Goal: Obtain resource: Download file/media

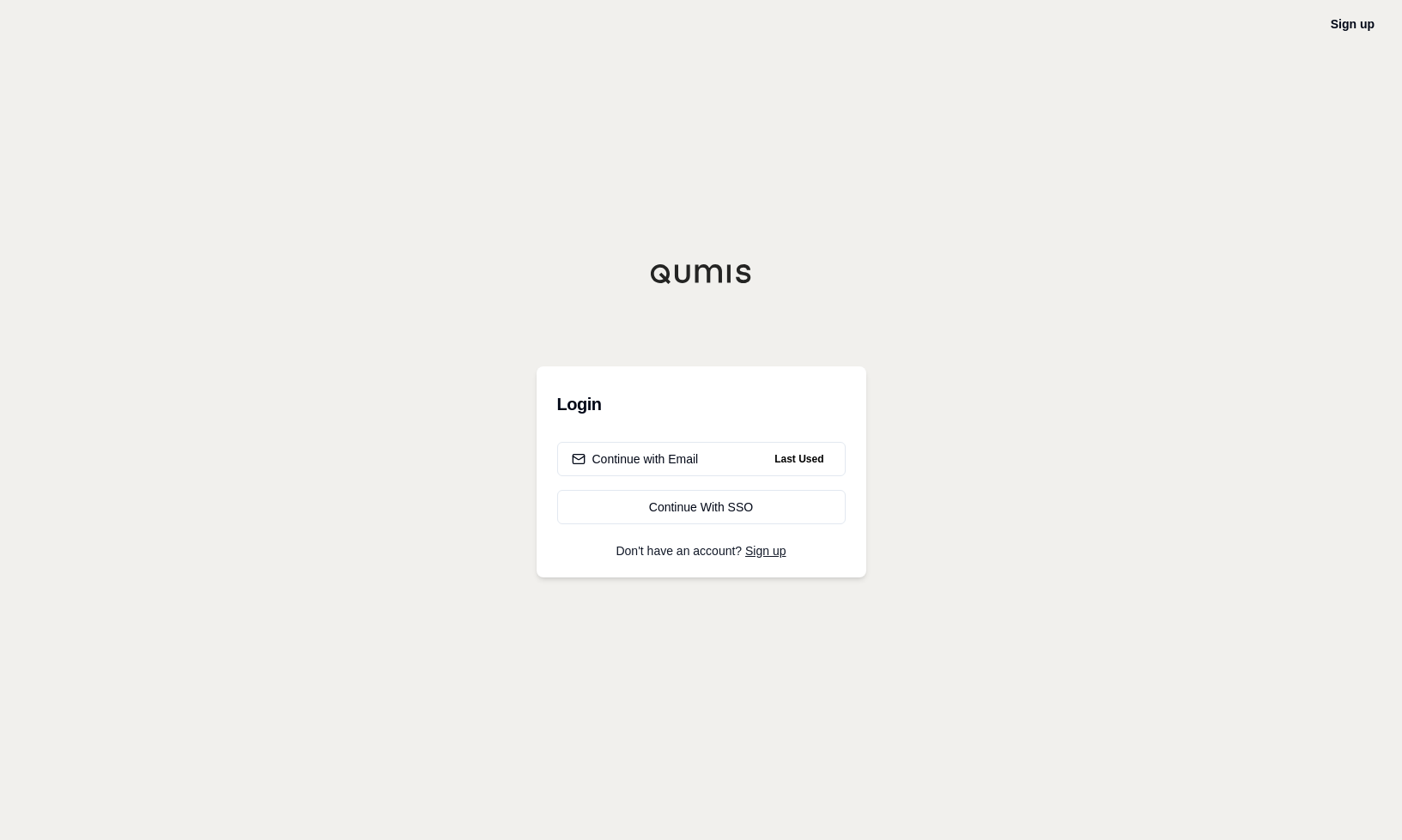
click at [668, 476] on div "Continue with Email Last Used Continue With SSO" at bounding box center [701, 483] width 288 height 82
click at [656, 458] on div "Continue with Email" at bounding box center [635, 459] width 127 height 17
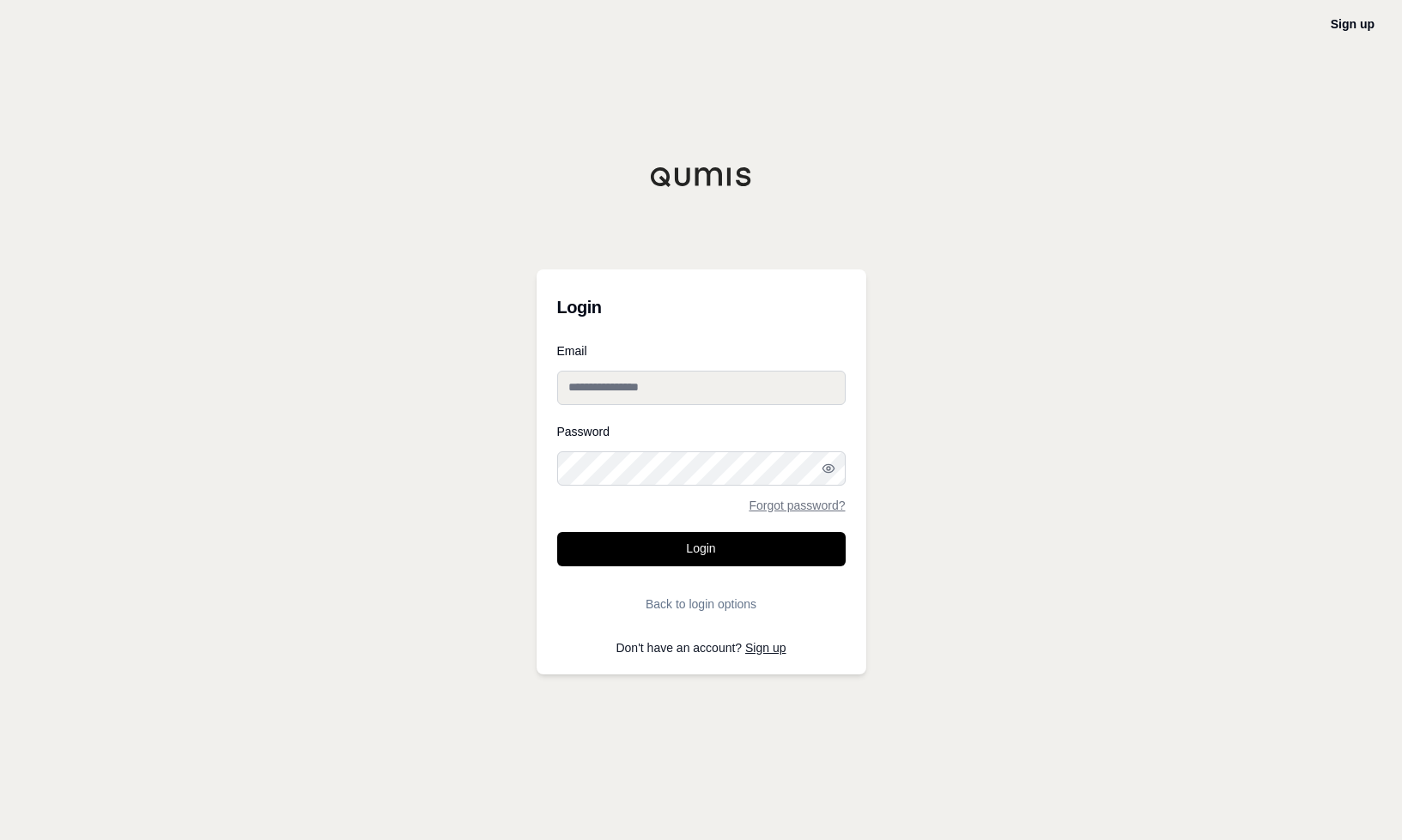
type input "**********"
click at [701, 548] on button "Login" at bounding box center [701, 549] width 288 height 34
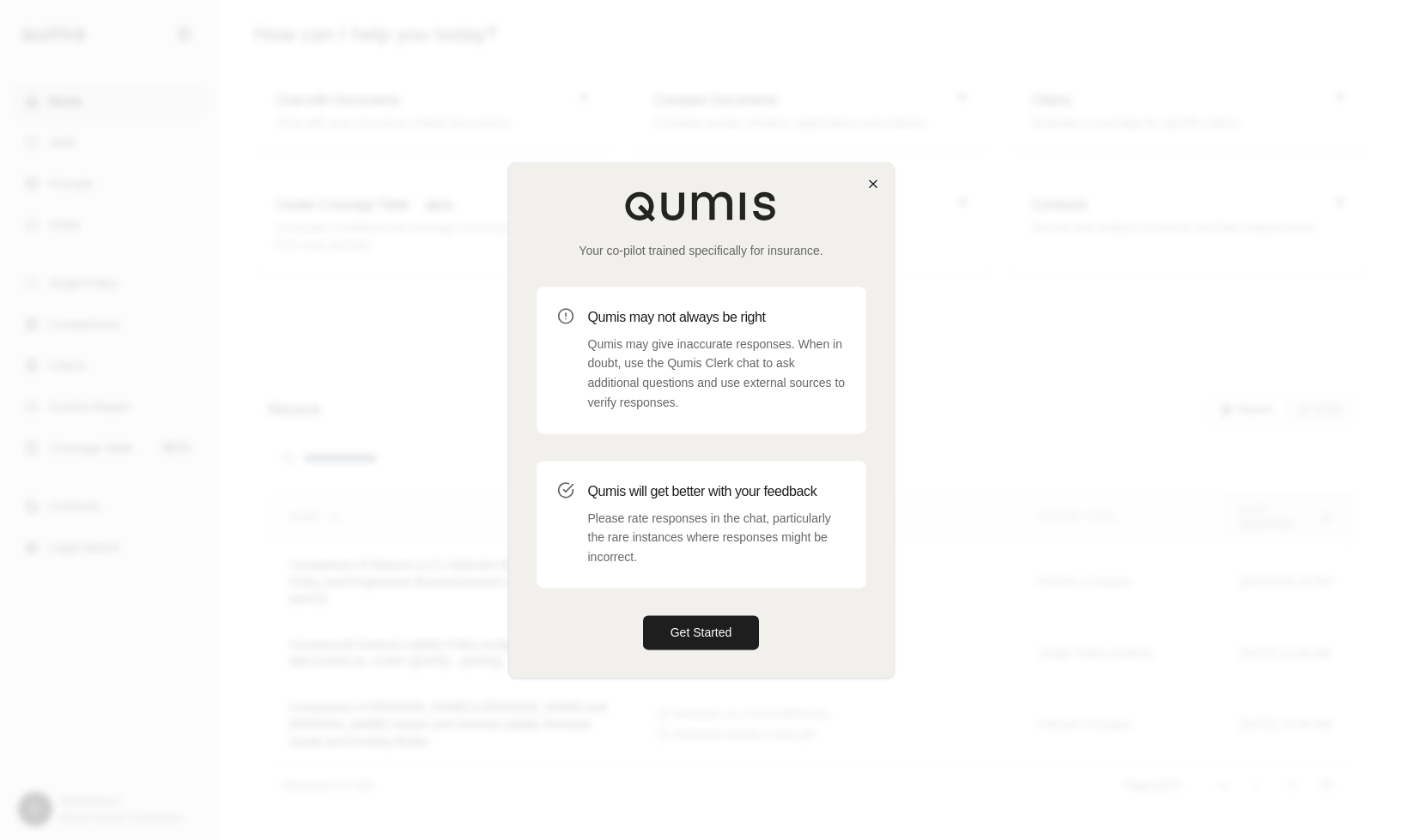
click at [873, 182] on icon "button" at bounding box center [873, 183] width 14 height 14
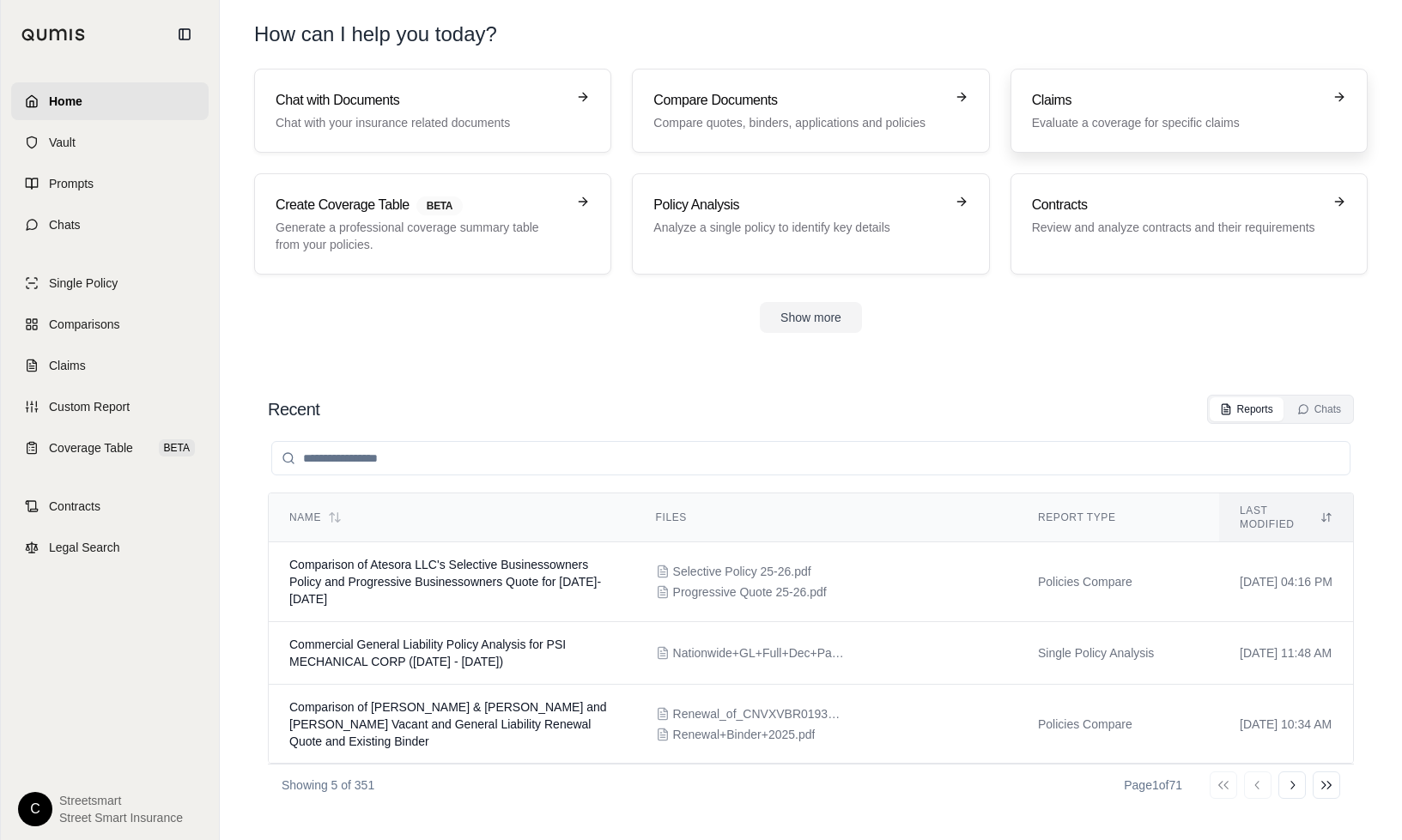
click at [1146, 133] on link "Claims Evaluate a coverage for specific claims" at bounding box center [1189, 111] width 357 height 84
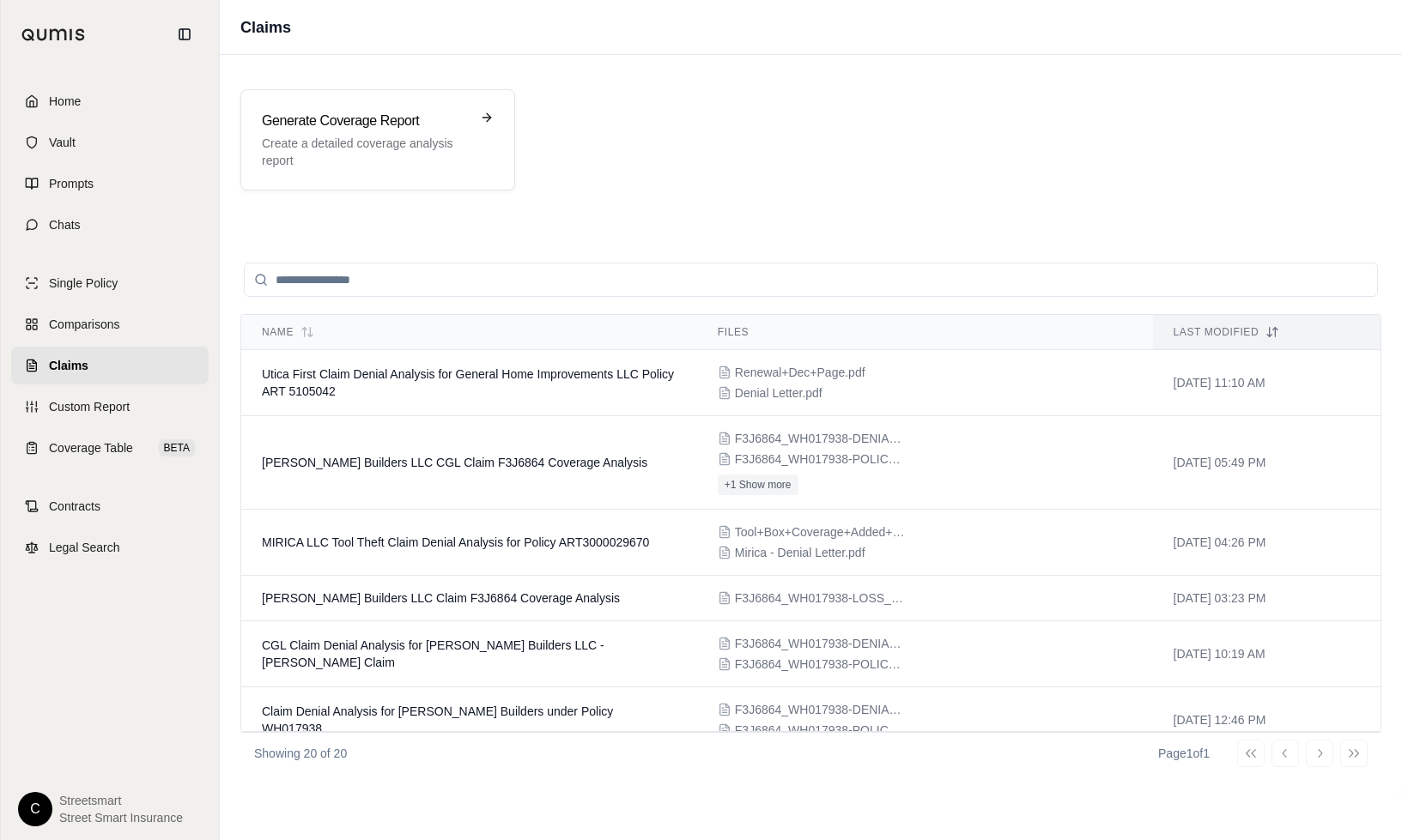
click at [378, 282] on input "search" at bounding box center [810, 279] width 1134 height 34
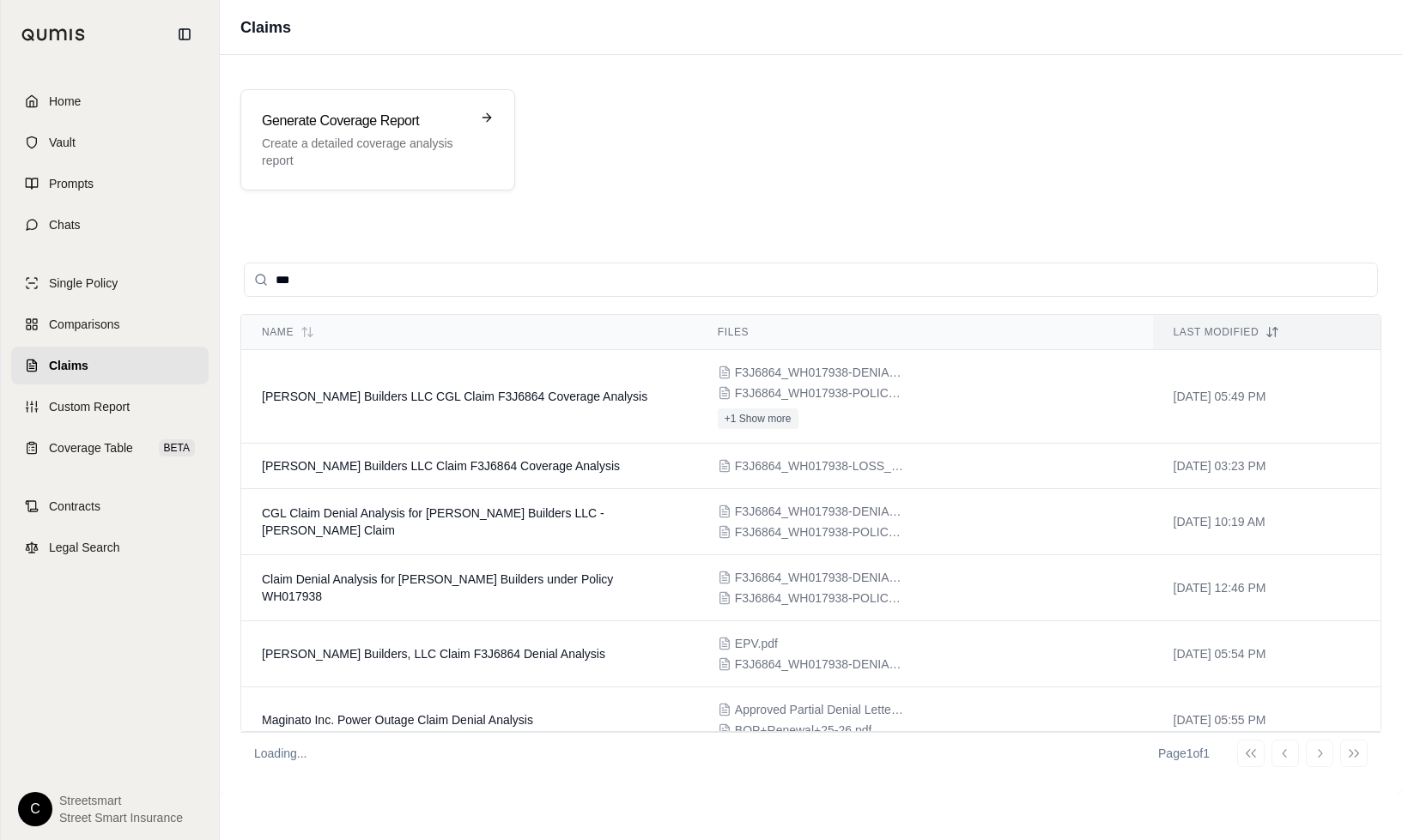
type input "***"
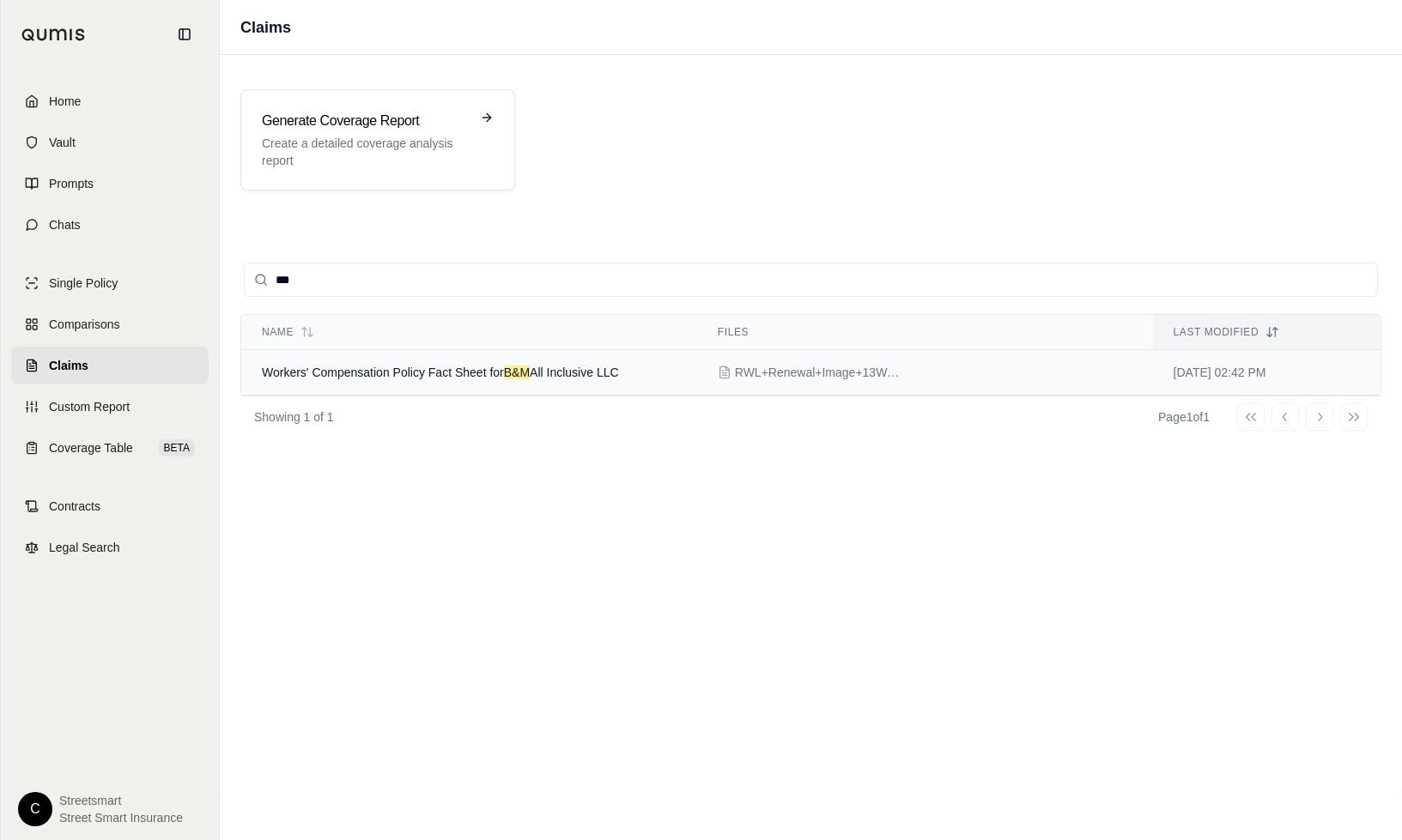
click at [600, 373] on span "Workers' Compensation Policy Fact Sheet for B&M All Inclusive LLC" at bounding box center [440, 372] width 357 height 14
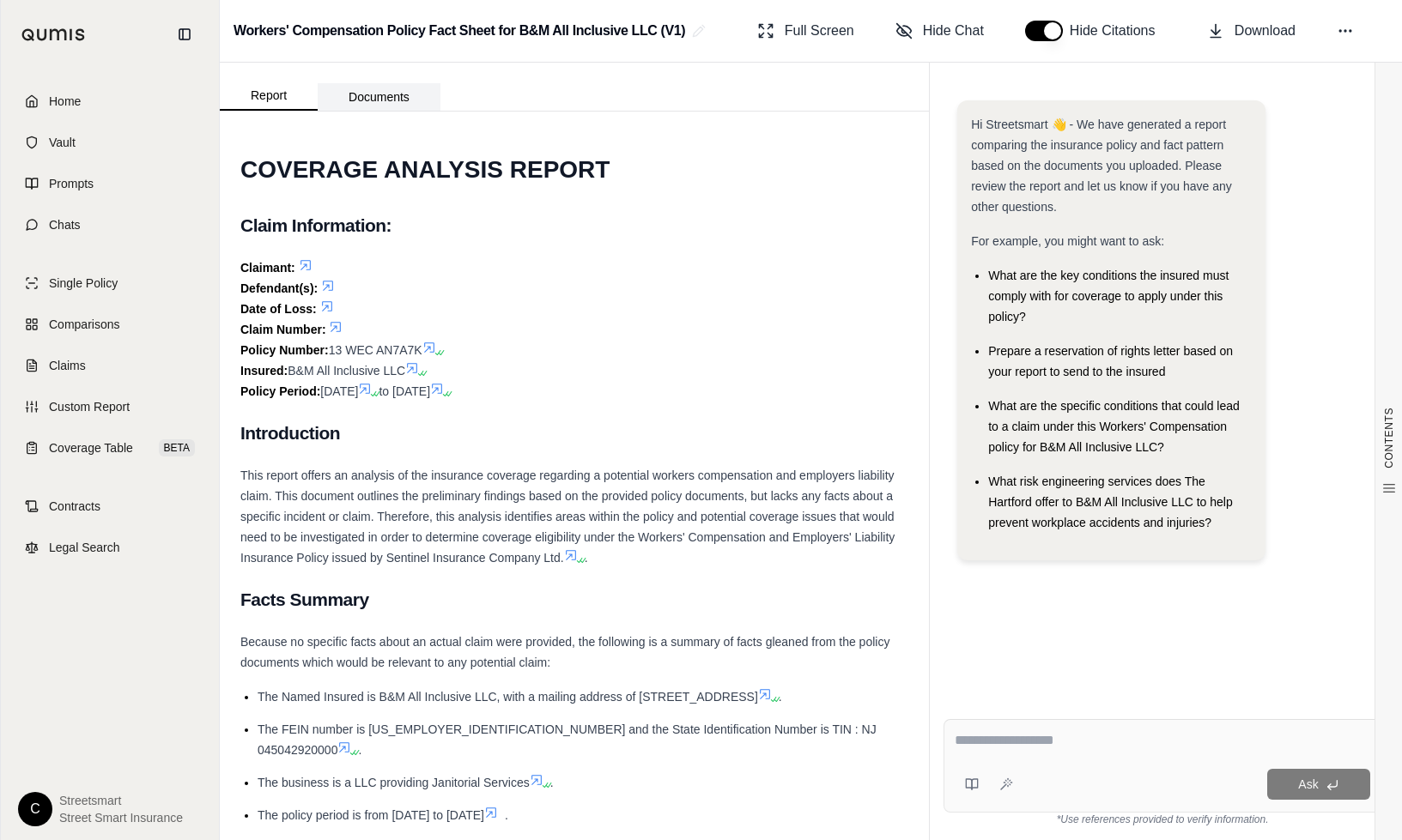
click at [406, 100] on button "Documents" at bounding box center [378, 97] width 123 height 27
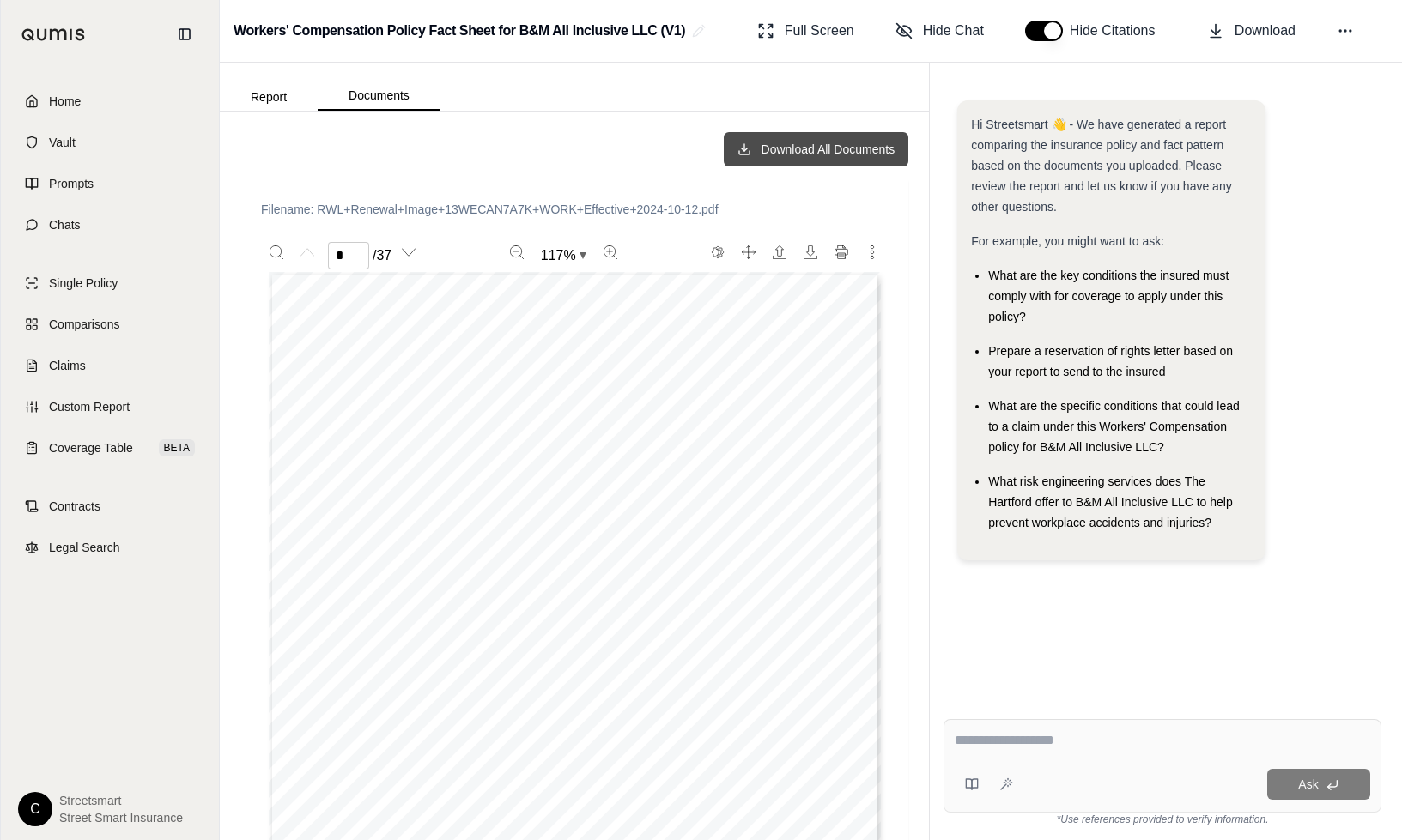
click at [831, 145] on button "Download All Documents" at bounding box center [816, 148] width 185 height 34
